Goal: Information Seeking & Learning: Learn about a topic

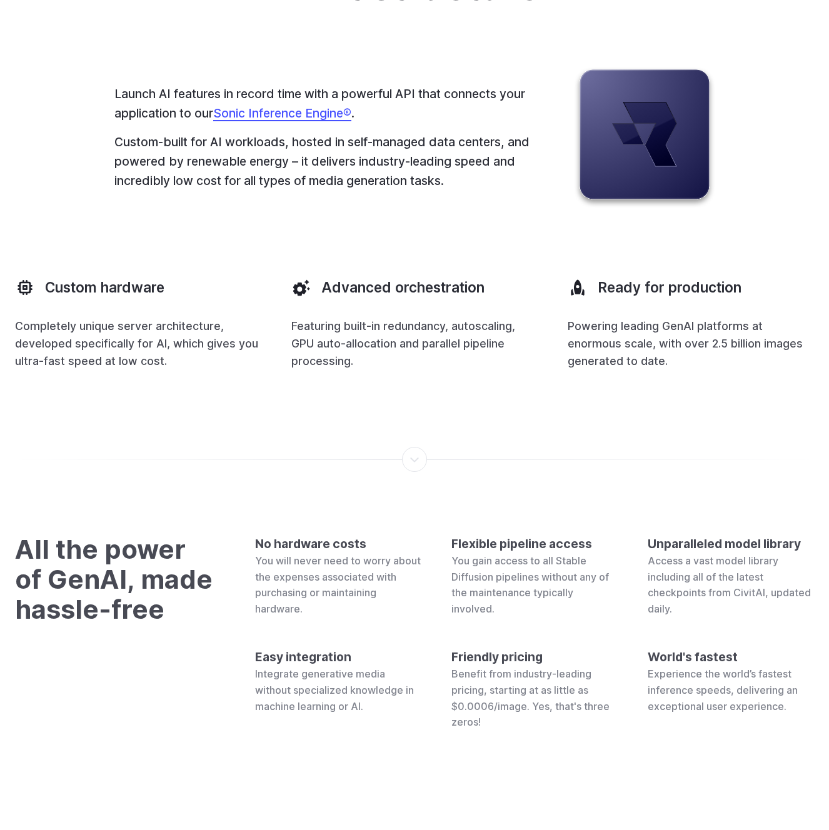
scroll to position [3428, 0]
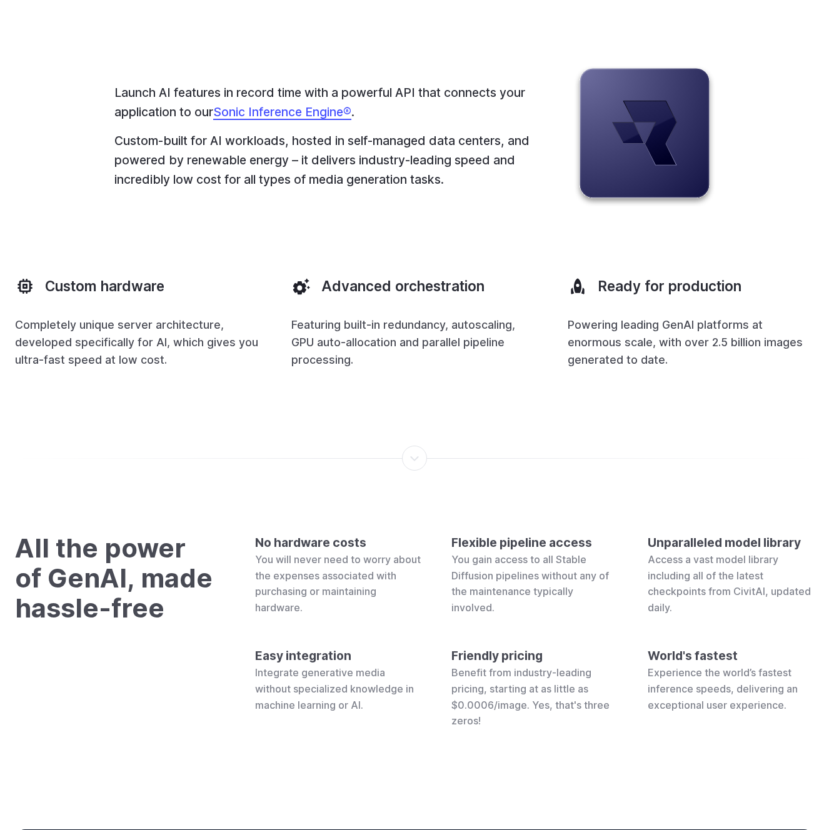
click at [276, 119] on link "Sonic Inference Engine®" at bounding box center [282, 111] width 138 height 15
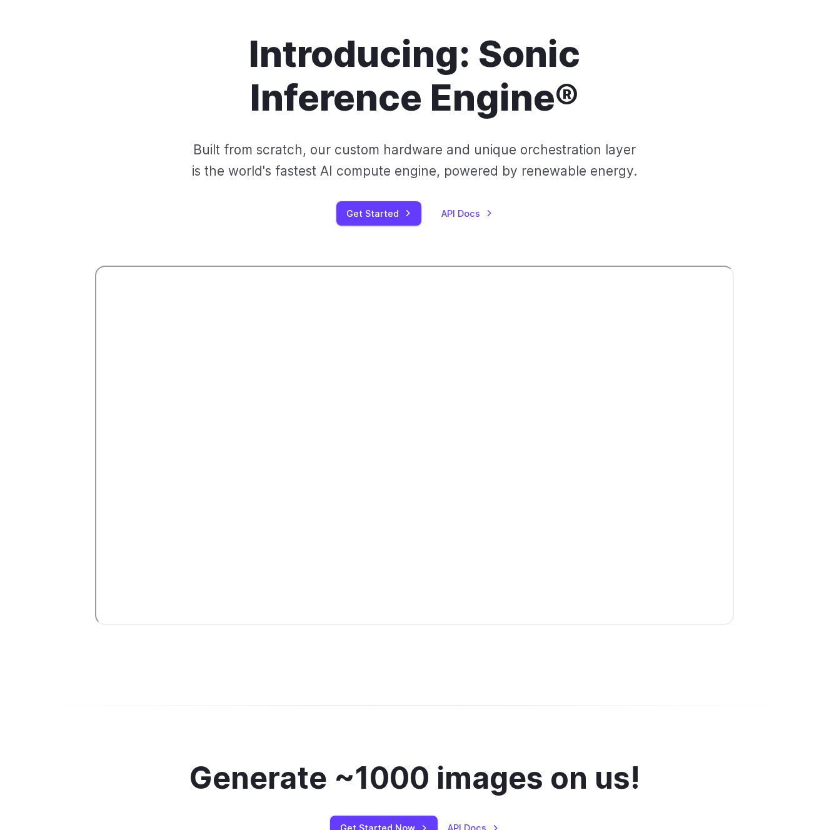
scroll to position [99, 0]
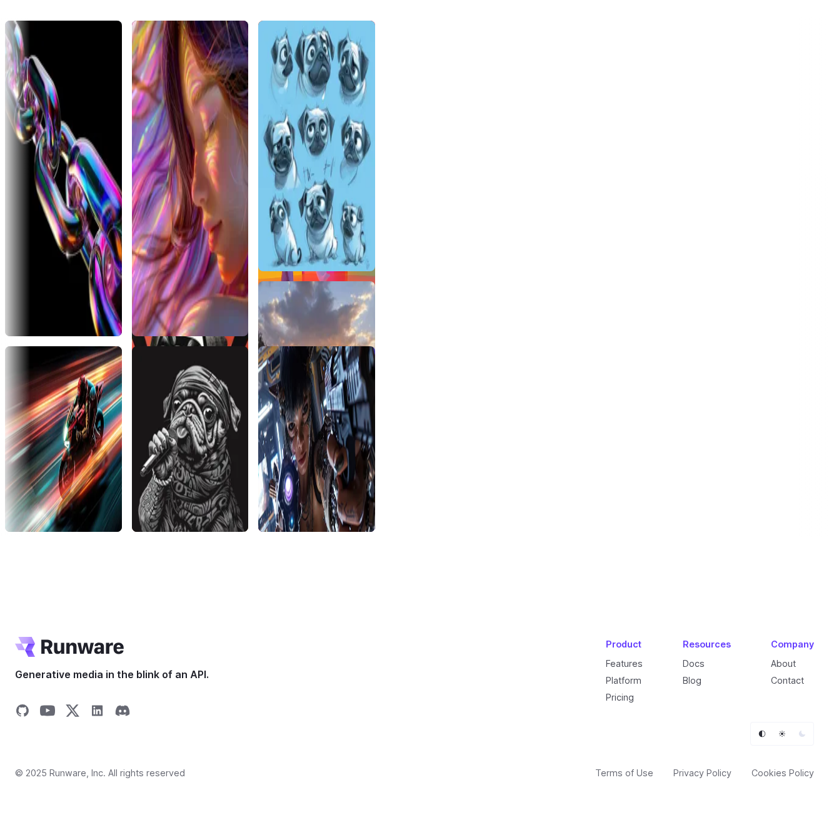
scroll to position [3890, 0]
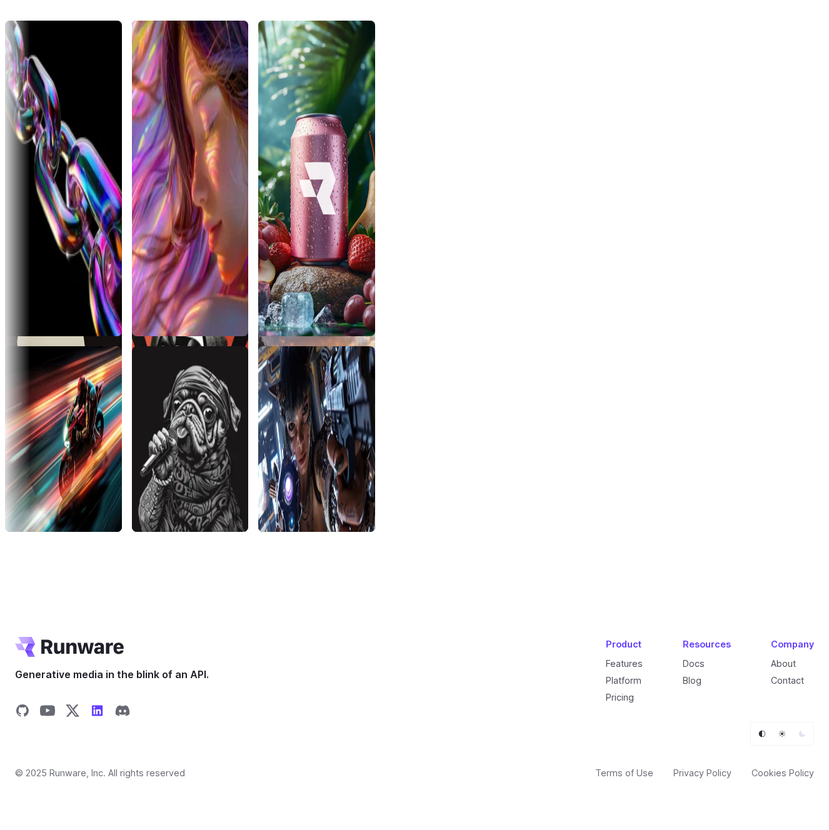
click at [97, 712] on icon "Share on LinkedIn" at bounding box center [97, 710] width 15 height 15
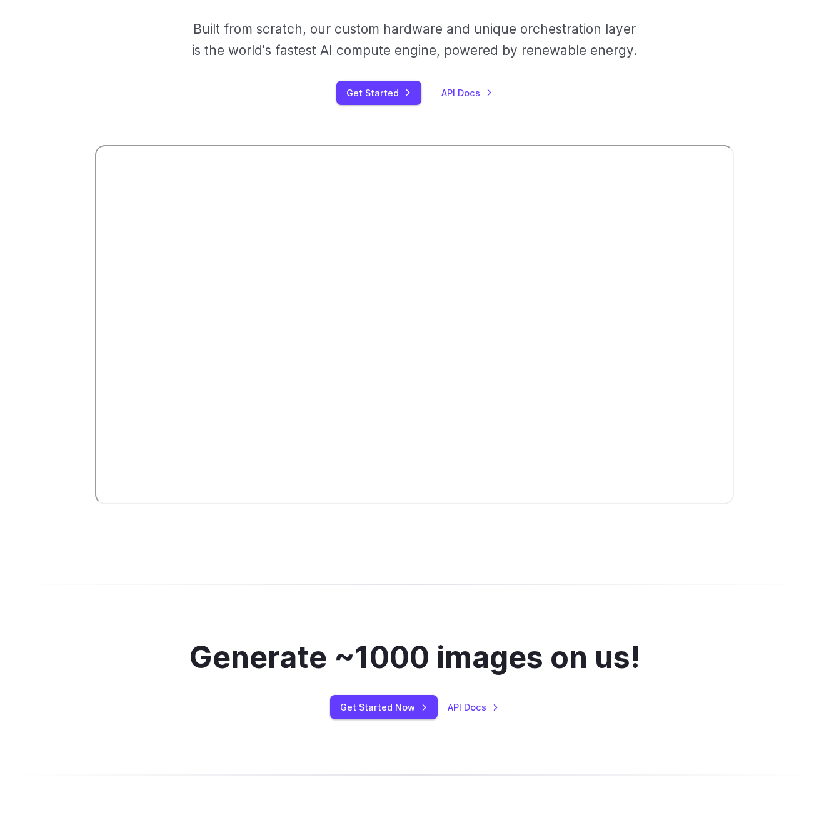
scroll to position [0, 0]
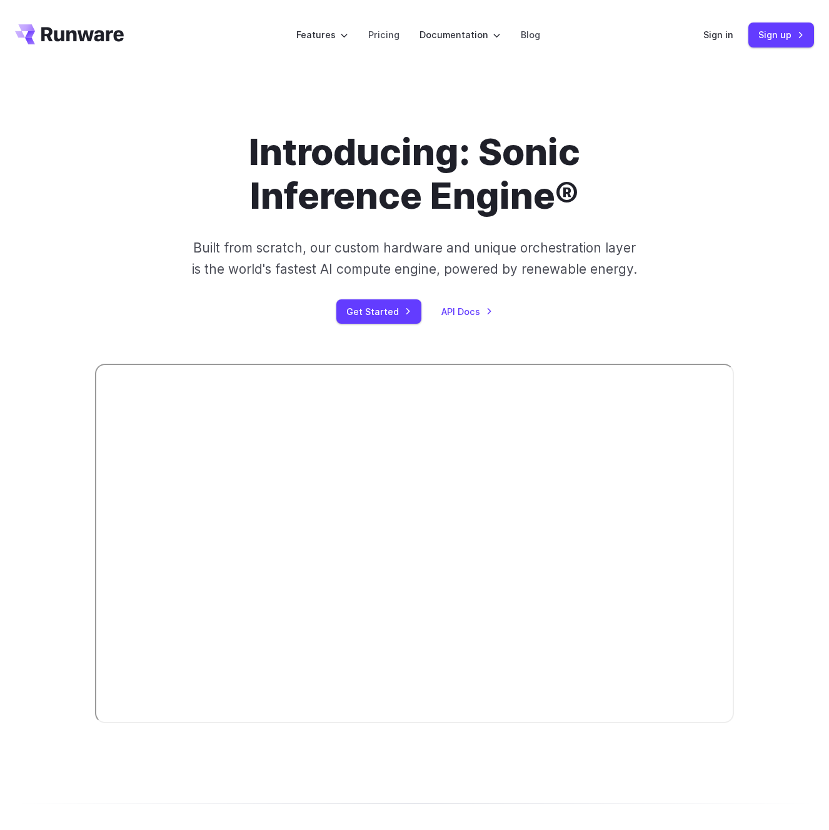
drag, startPoint x: 59, startPoint y: 23, endPoint x: 63, endPoint y: 33, distance: 11.3
click at [59, 23] on header "Features Tasks Image generation Video generation Sonic Inference Engine™ Models…" at bounding box center [414, 35] width 829 height 70
click at [68, 43] on icon "Go to /" at bounding box center [69, 34] width 109 height 20
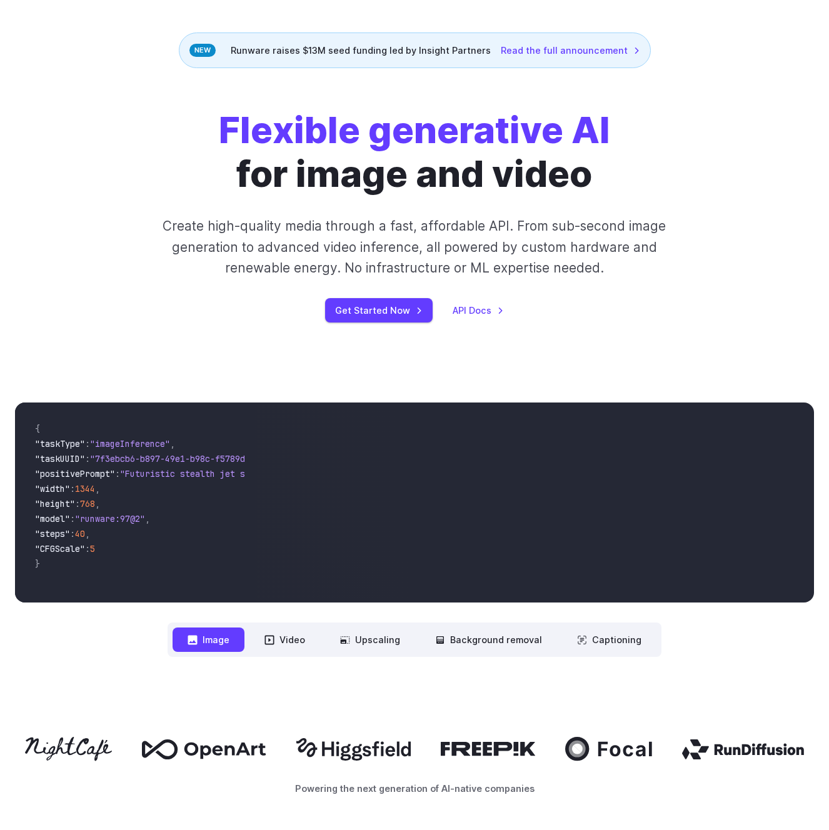
scroll to position [79, 0]
